Goal: Find specific page/section: Find specific page/section

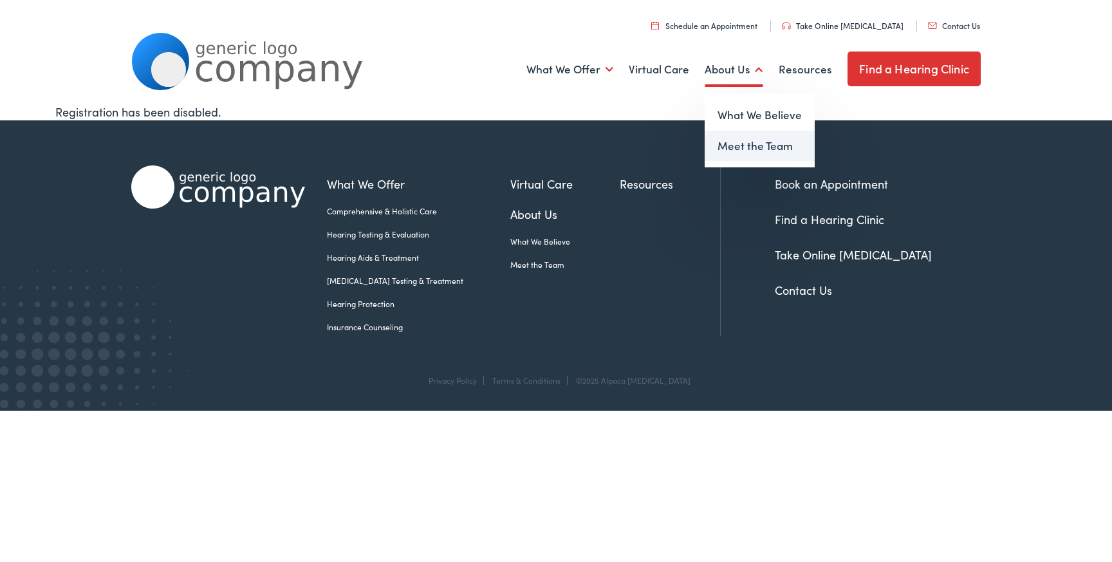
click at [721, 136] on link "Meet the Team" at bounding box center [760, 146] width 110 height 31
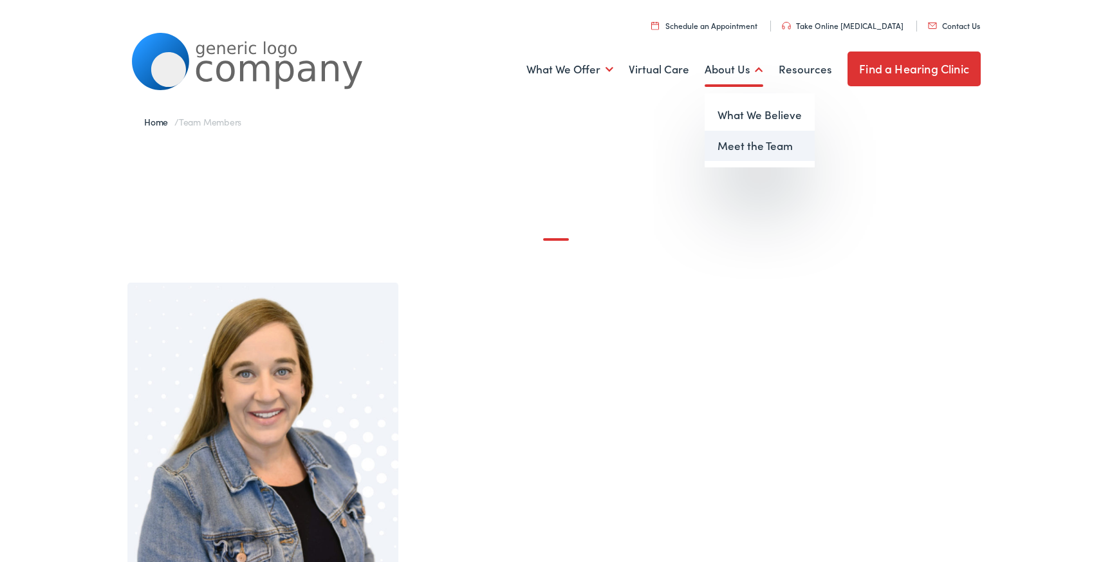
click at [743, 142] on link "Meet the Team" at bounding box center [760, 146] width 110 height 31
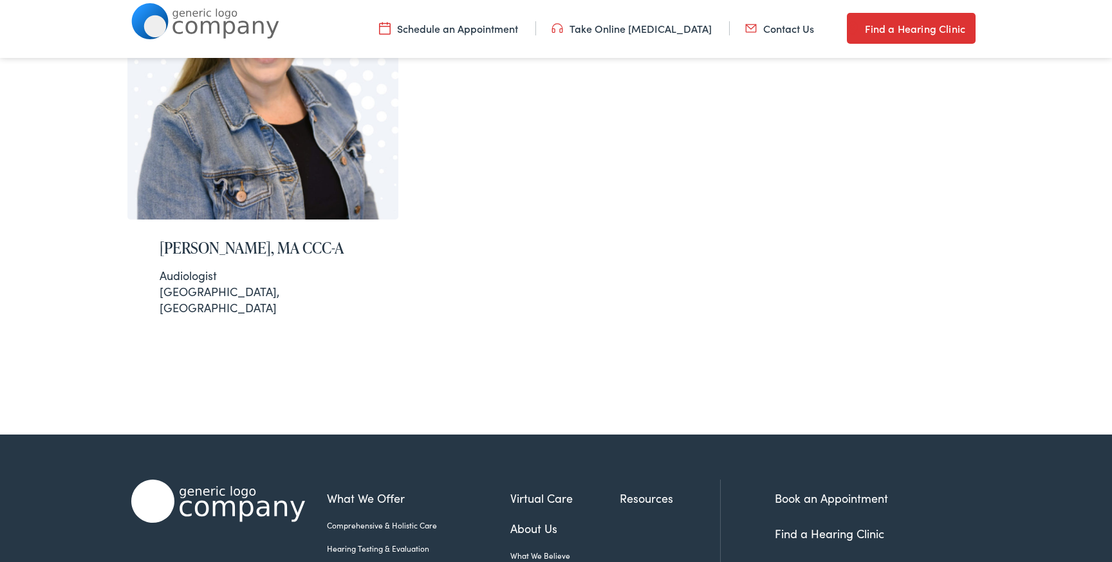
scroll to position [383, 0]
